Goal: Task Accomplishment & Management: Understand process/instructions

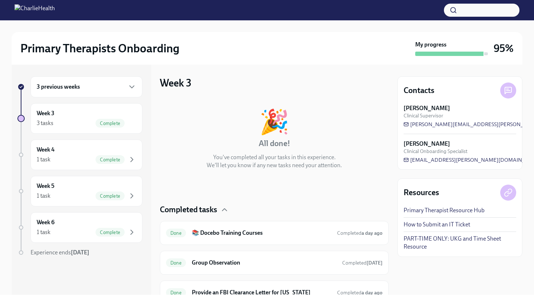
click at [428, 279] on div "Contacts [PERSON_NAME] Clinical Supervisor [PERSON_NAME][EMAIL_ADDRESS][PERSON_…" at bounding box center [459, 180] width 125 height 230
click at [121, 93] on div "3 previous weeks" at bounding box center [87, 86] width 112 height 21
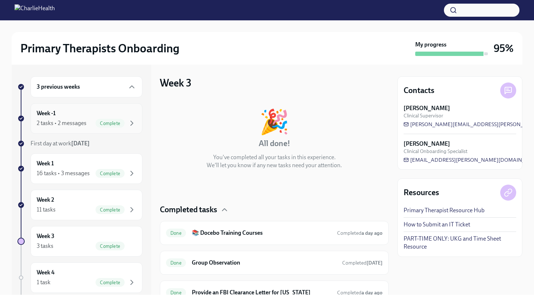
click at [138, 130] on div "Week -1 2 tasks • 2 messages Complete" at bounding box center [87, 118] width 112 height 31
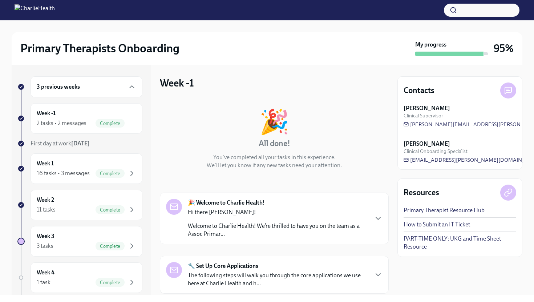
click at [374, 278] on div "🔧 Set Up Core Applications The following steps will walk you through the core a…" at bounding box center [274, 274] width 217 height 25
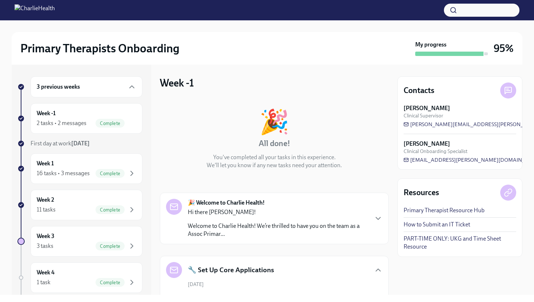
drag, startPoint x: 431, startPoint y: 289, endPoint x: 435, endPoint y: 280, distance: 9.6
click at [431, 289] on div "Contacts [PERSON_NAME] Clinical Supervisor [PERSON_NAME][EMAIL_ADDRESS][PERSON_…" at bounding box center [459, 180] width 125 height 230
click at [534, 237] on div "Primary Therapists Onboarding My progress 95% 3 previous weeks Week -1 2 tasks …" at bounding box center [267, 157] width 534 height 274
click at [379, 220] on icon "button" at bounding box center [378, 218] width 9 height 9
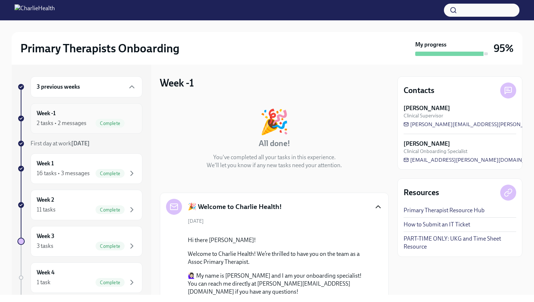
click at [107, 111] on div "Week -1 2 tasks • 2 messages Complete" at bounding box center [87, 118] width 100 height 18
click at [81, 118] on div "Week -1 2 tasks • 2 messages Complete" at bounding box center [87, 118] width 100 height 18
click at [77, 176] on div "16 tasks • 3 messages" at bounding box center [63, 173] width 53 height 8
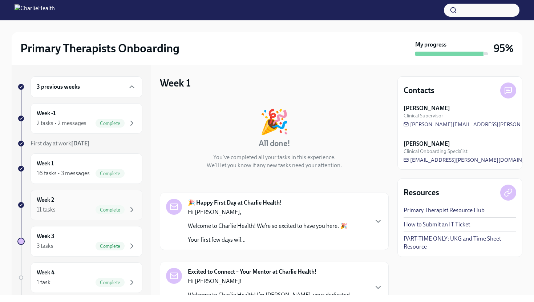
click at [80, 203] on div "Week 2 11 tasks Complete" at bounding box center [87, 205] width 100 height 18
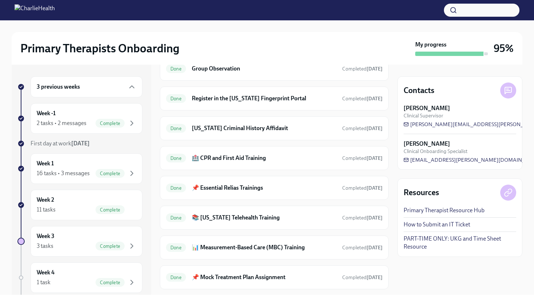
scroll to position [233, 0]
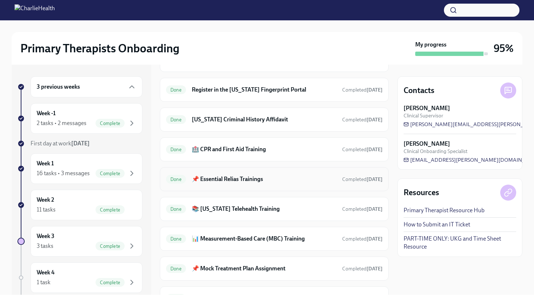
click at [253, 183] on h6 "📌 Essential Relias Trainings" at bounding box center [264, 179] width 145 height 8
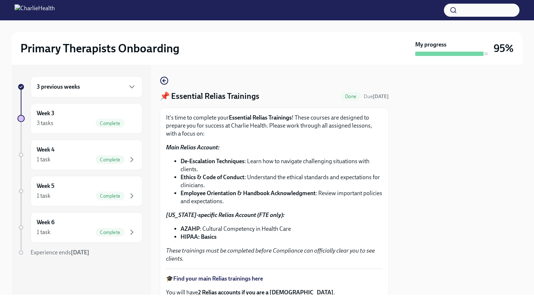
click at [412, 240] on div at bounding box center [459, 180] width 125 height 230
click at [340, 280] on p "🎓 Find your main Relias trainings here" at bounding box center [274, 279] width 217 height 8
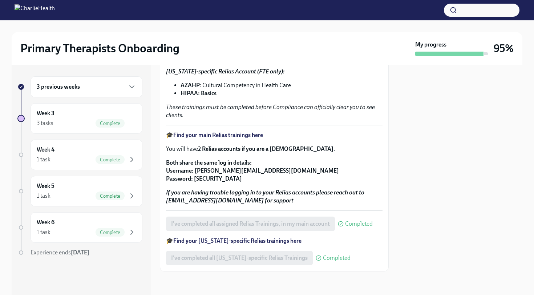
scroll to position [129, 0]
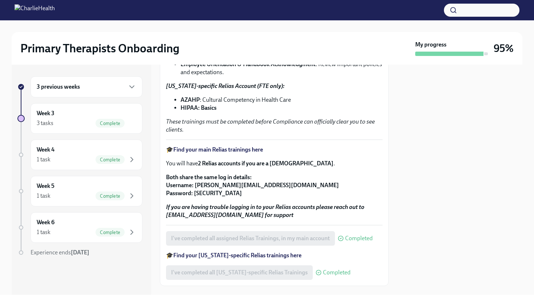
click at [251, 151] on strong "Find your main Relias trainings here" at bounding box center [218, 149] width 90 height 7
click at [240, 115] on div "It's time to complete your Essential Relias Trainings ! These courses are desig…" at bounding box center [274, 59] width 217 height 149
click at [221, 258] on strong "Find your [US_STATE]-specific Relias trainings here" at bounding box center [237, 255] width 128 height 7
